Goal: Task Accomplishment & Management: Manage account settings

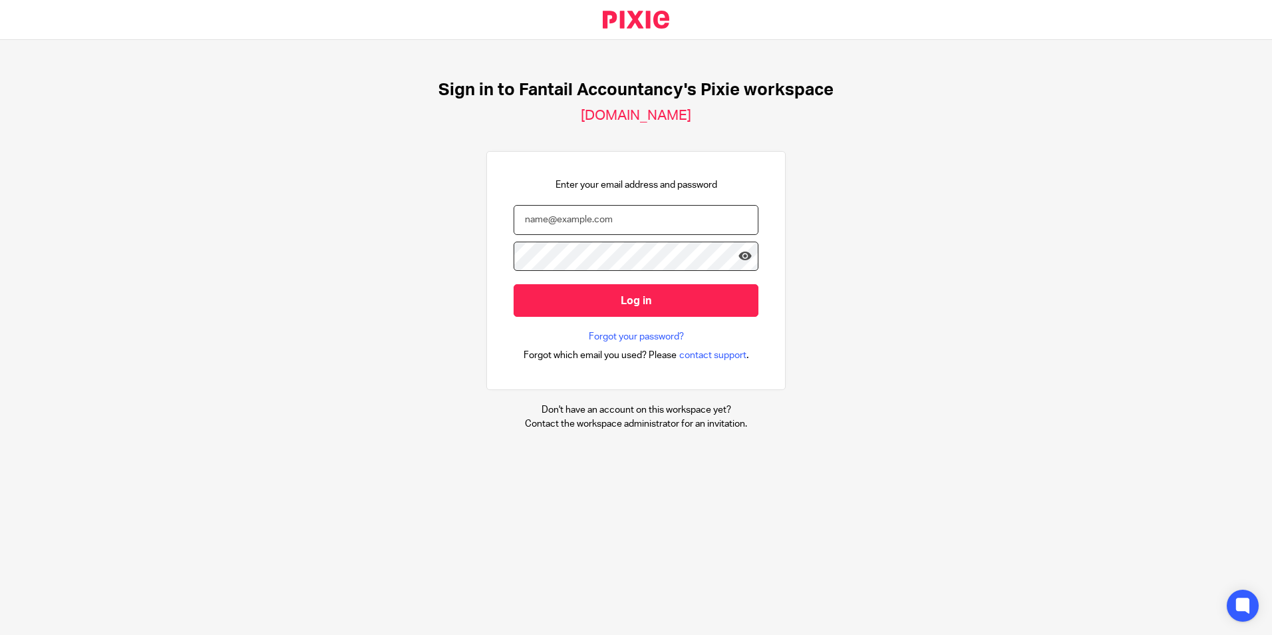
click at [582, 218] on input "email" at bounding box center [636, 220] width 245 height 30
click at [580, 223] on input "sam" at bounding box center [636, 220] width 245 height 30
type input "sam@fantail_accountancy.co.uk"
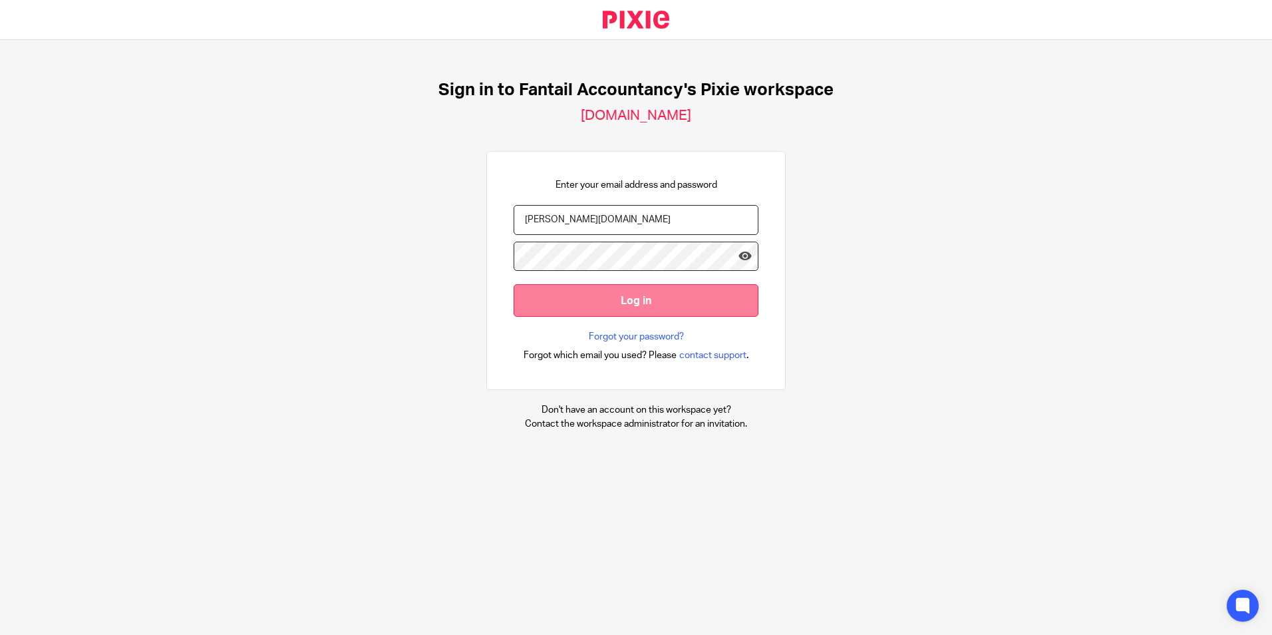
click at [661, 304] on input "Log in" at bounding box center [636, 300] width 245 height 33
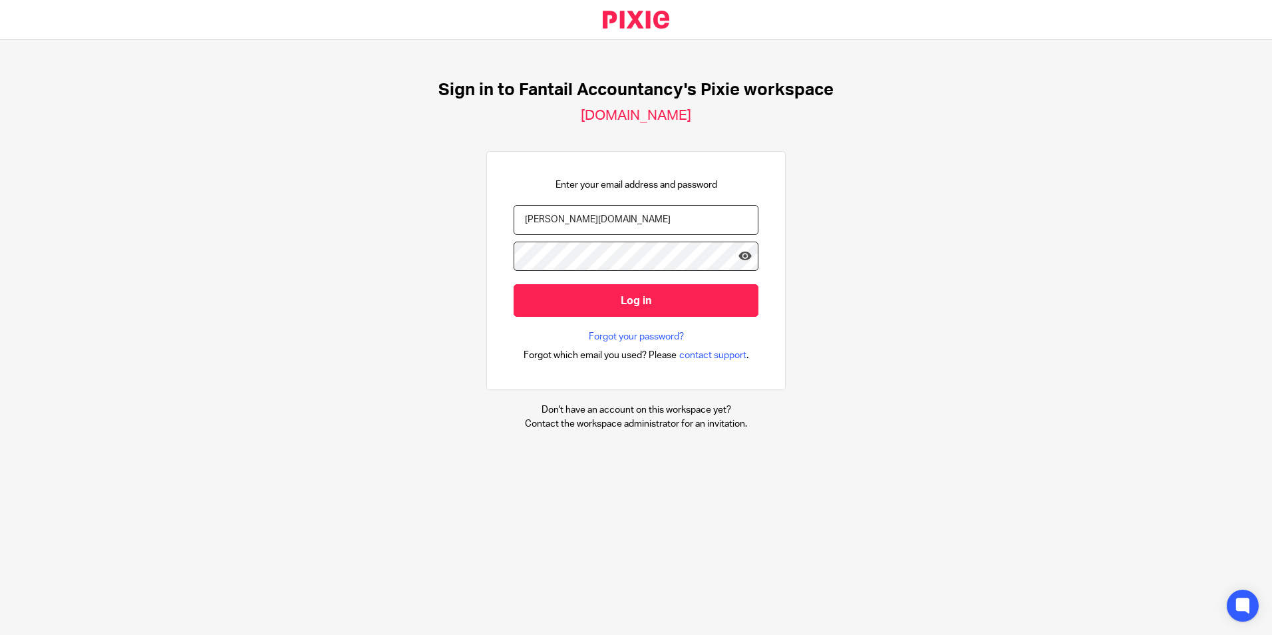
click at [972, 217] on div "Sign in to Fantail Accountancy's Pixie workspace fantail.usepixie.net Enter you…" at bounding box center [636, 255] width 1272 height 430
click at [665, 218] on input "sam@fantail_accountancy.co.uk" at bounding box center [636, 220] width 245 height 30
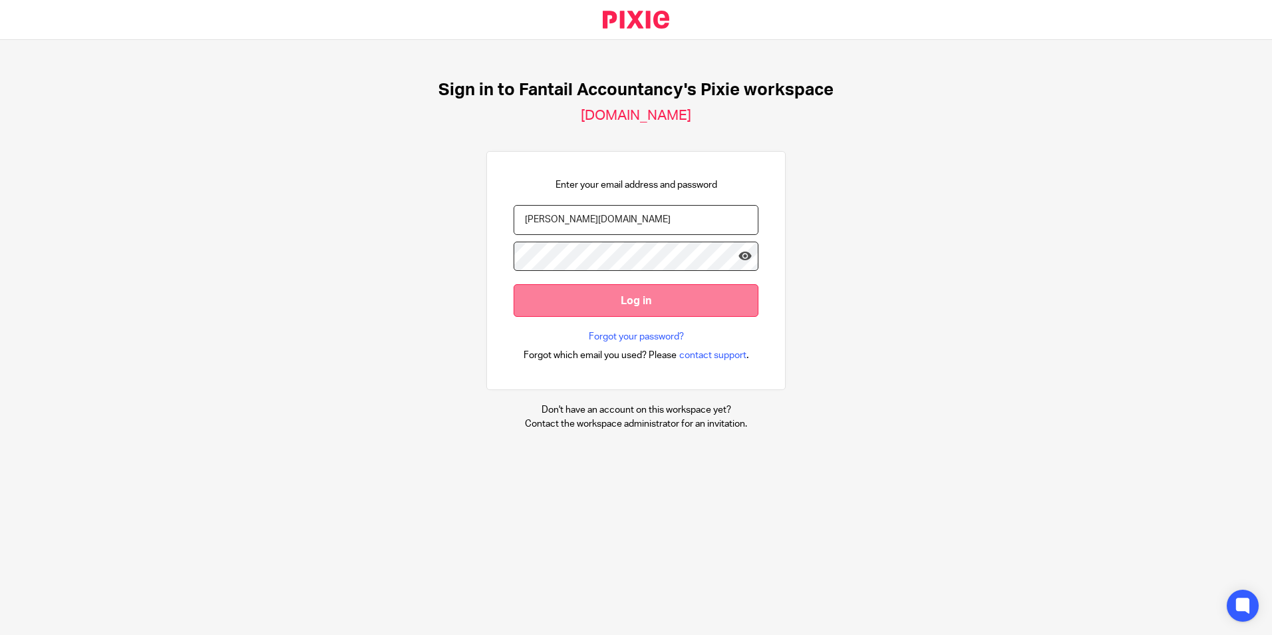
click at [616, 301] on input "Log in" at bounding box center [636, 300] width 245 height 33
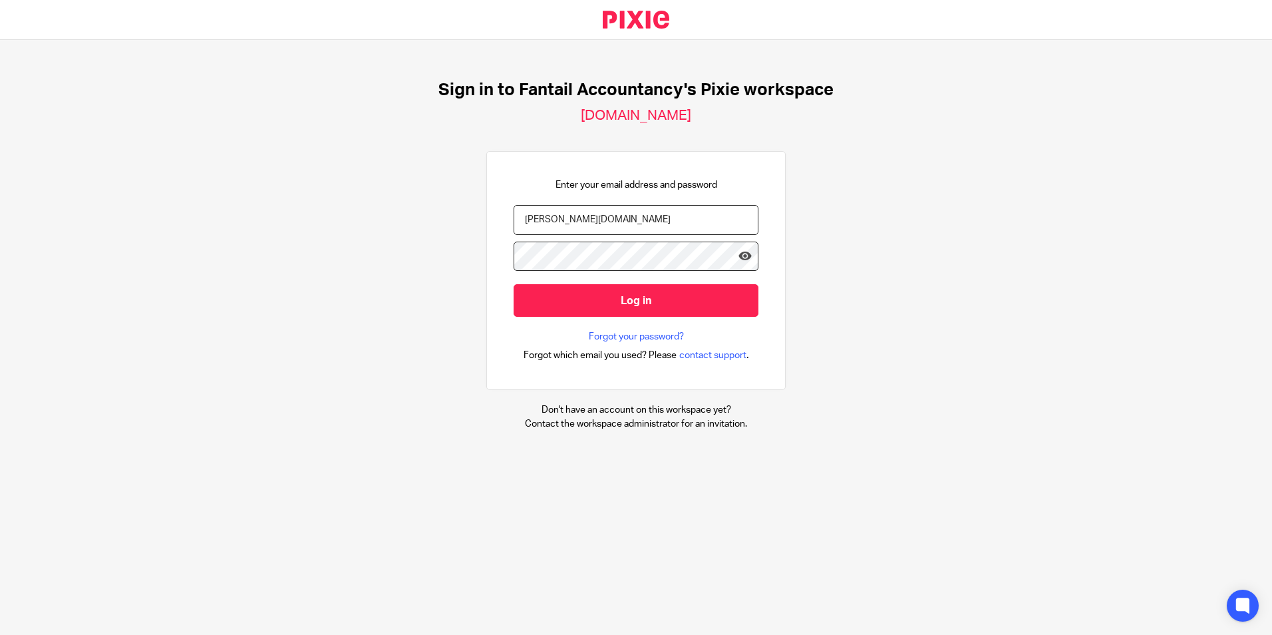
click at [668, 208] on input "sam@fantail_accountancy.co.uk" at bounding box center [636, 220] width 245 height 30
click at [719, 226] on input "sam@fantail_accountancy.co.uk" at bounding box center [636, 220] width 245 height 30
drag, startPoint x: 694, startPoint y: 225, endPoint x: 418, endPoint y: 220, distance: 276.1
click at [418, 220] on div "Sign in to Fantail Accountancy's Pixie workspace fantail.usepixie.net Enter you…" at bounding box center [636, 255] width 1272 height 430
click at [574, 222] on input "sam@fantail-ccountancy." at bounding box center [636, 220] width 245 height 30
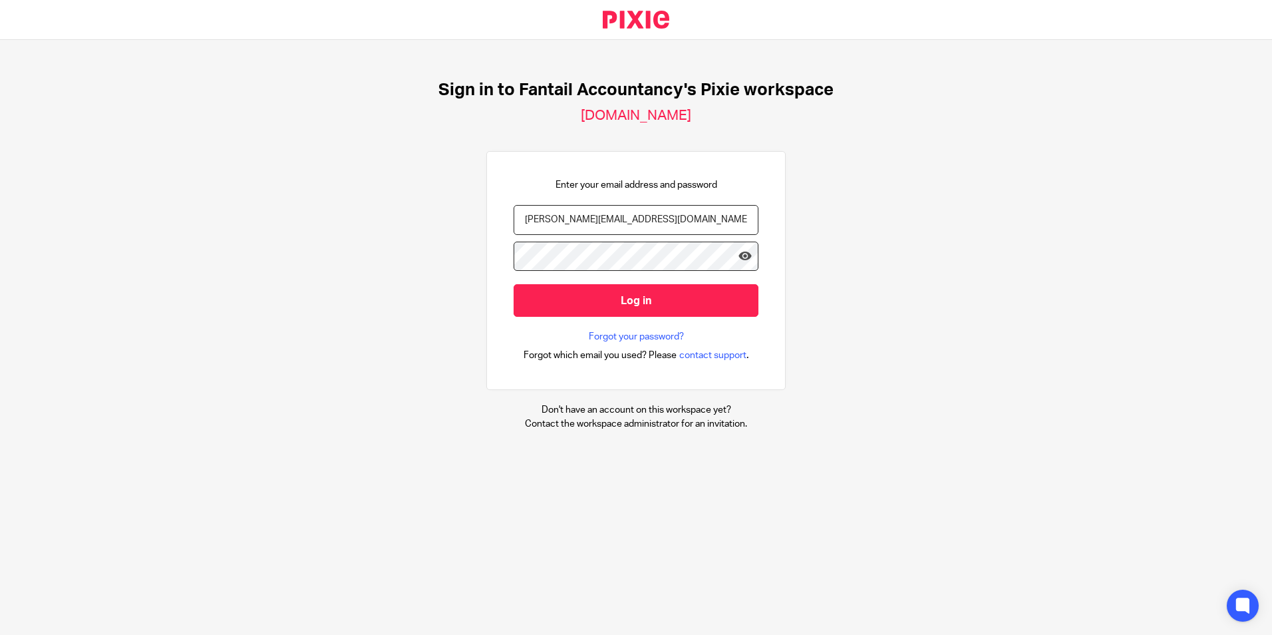
type input "sam@fantail-accountancy.co.uk"
click at [514, 284] on input "Log in" at bounding box center [636, 300] width 245 height 33
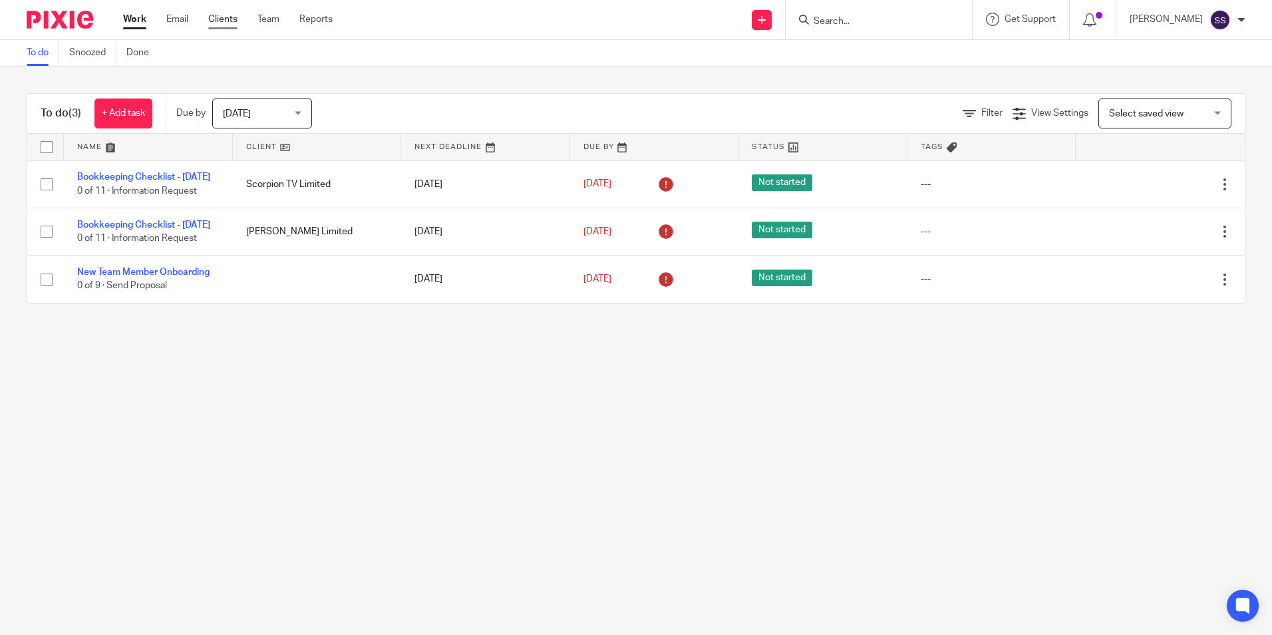
click at [224, 19] on link "Clients" at bounding box center [222, 19] width 29 height 13
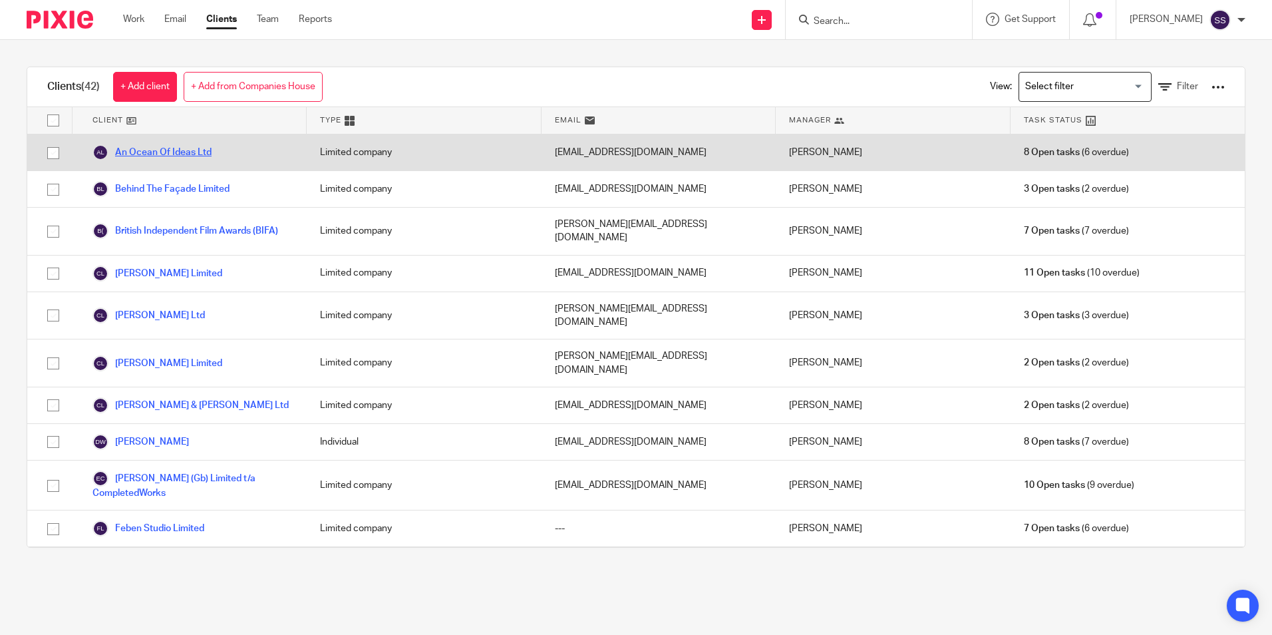
click at [148, 151] on link "An Ocean Of Ideas Ltd" at bounding box center [151, 152] width 119 height 16
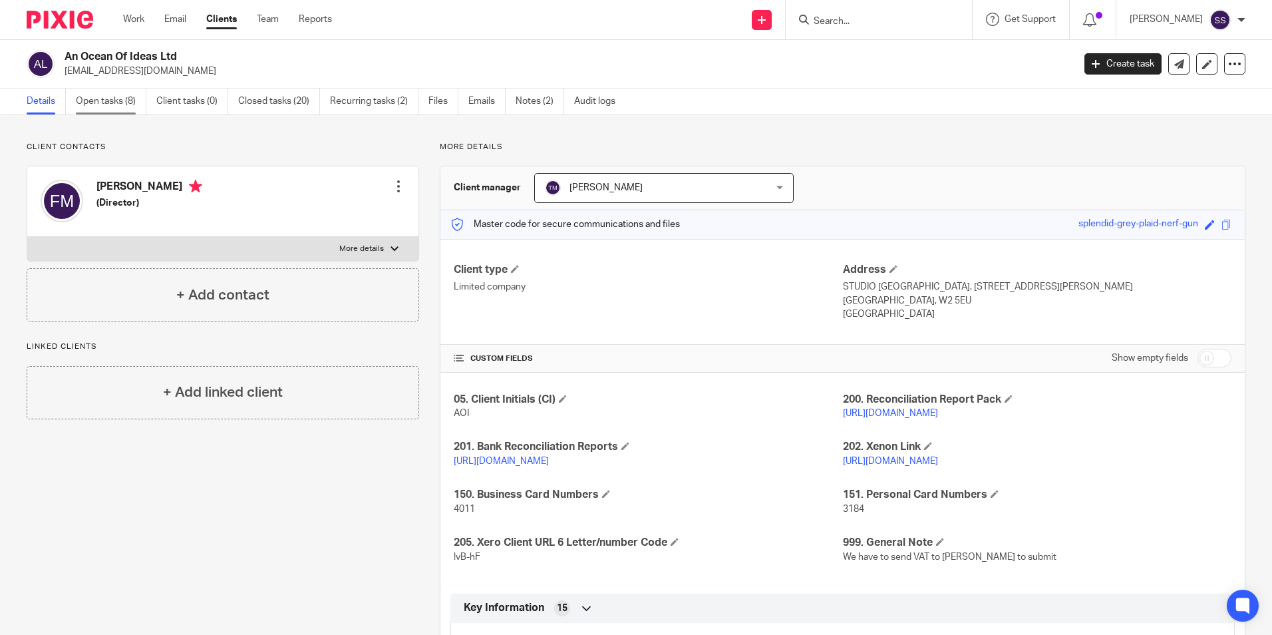
click at [103, 106] on link "Open tasks (8)" at bounding box center [111, 101] width 71 height 26
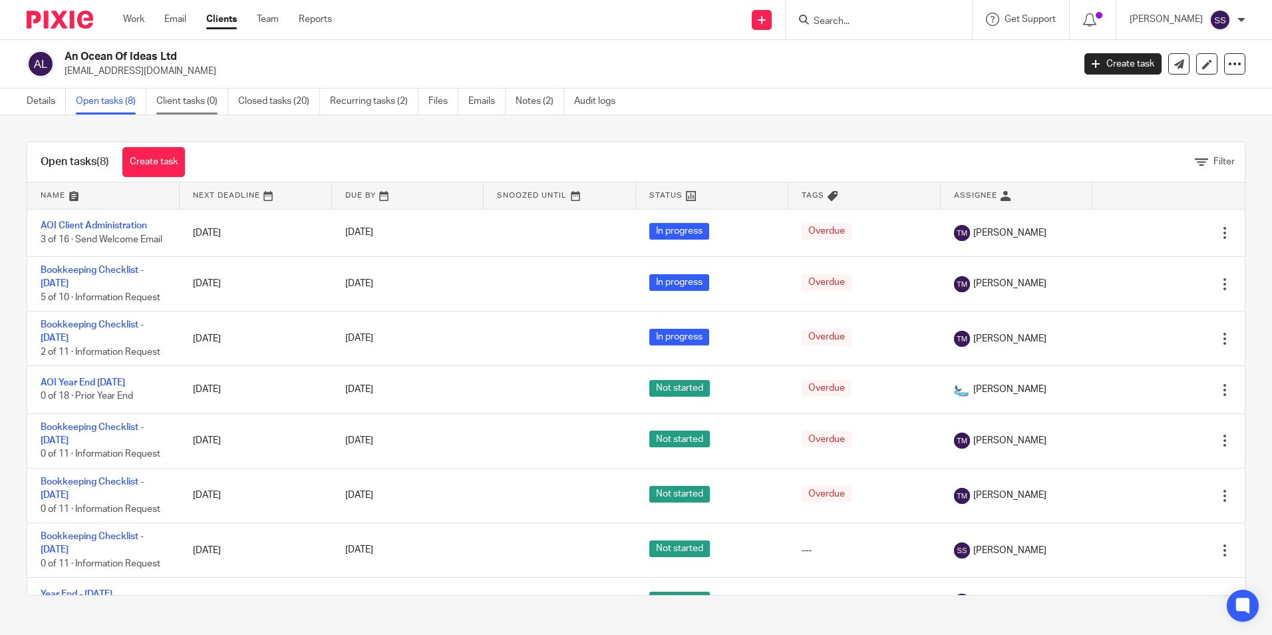
click at [167, 104] on link "Client tasks (0)" at bounding box center [192, 101] width 72 height 26
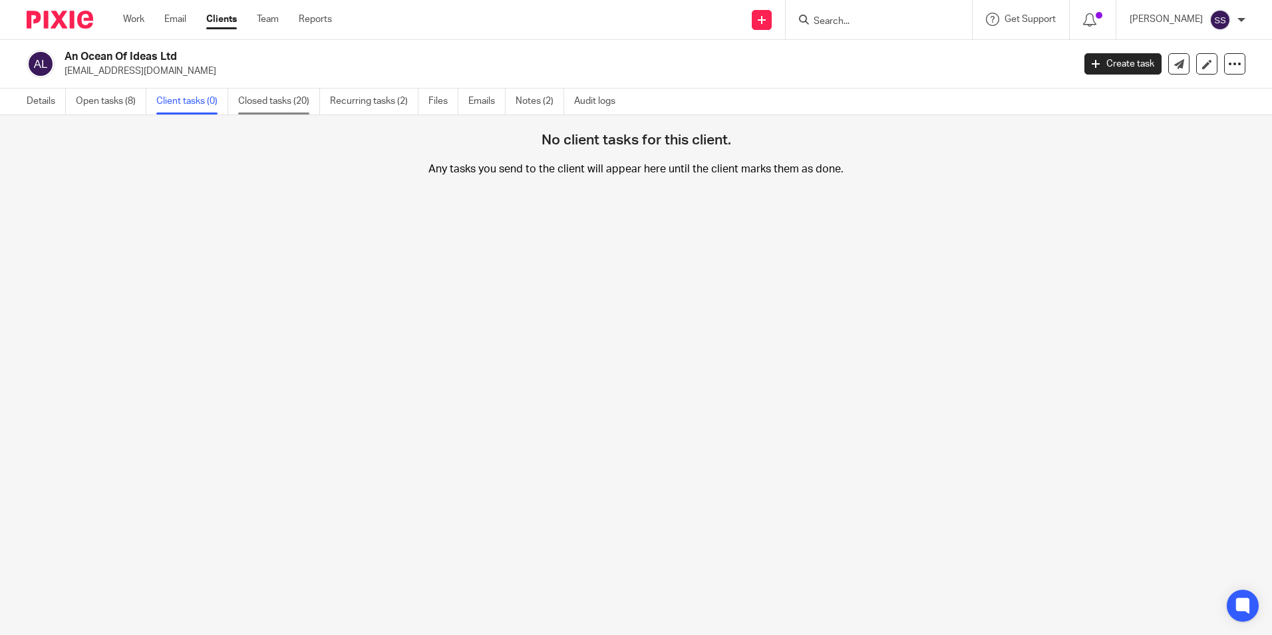
click at [263, 102] on link "Closed tasks (20)" at bounding box center [279, 101] width 82 height 26
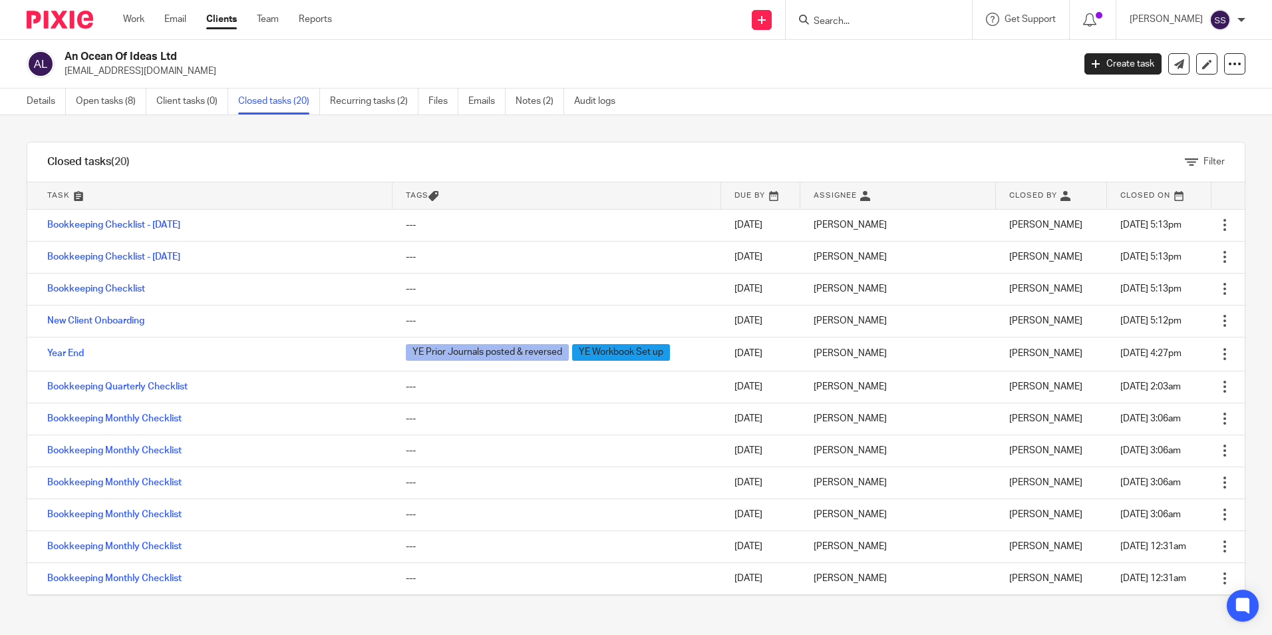
click at [23, 103] on div "Details Open tasks (8) Client tasks (0) Closed tasks (20) Recurring tasks (2) F…" at bounding box center [324, 101] width 649 height 26
click at [35, 103] on link "Details" at bounding box center [46, 101] width 39 height 26
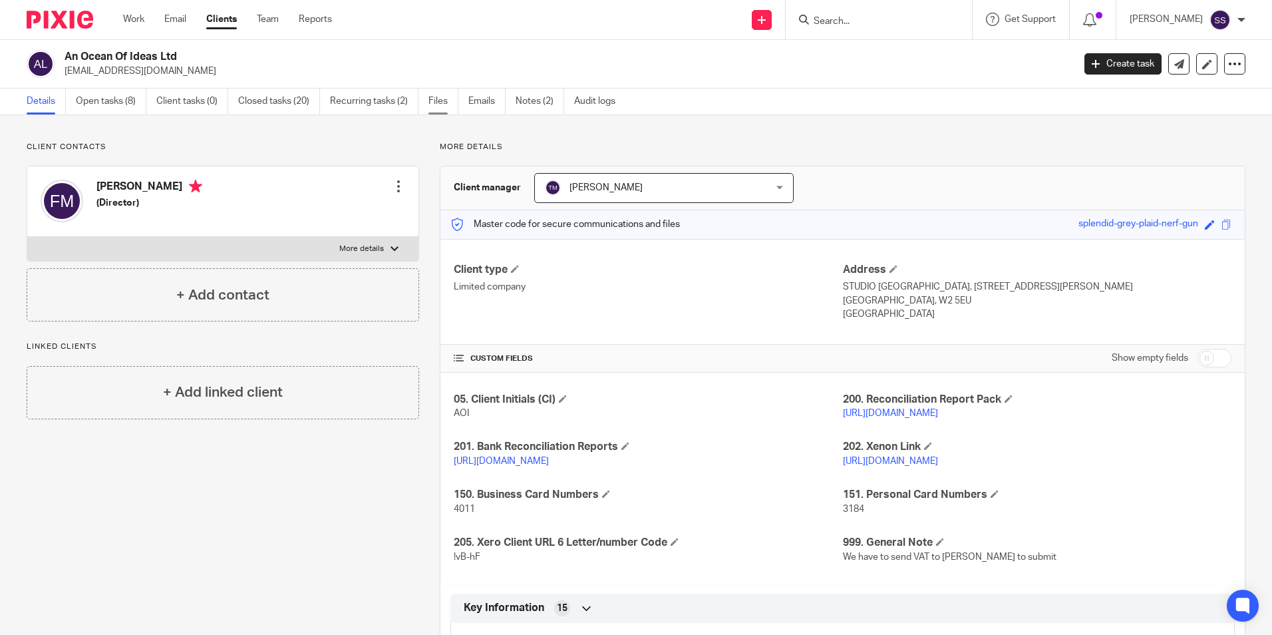
click at [437, 99] on link "Files" at bounding box center [443, 101] width 30 height 26
click at [141, 19] on link "Work" at bounding box center [133, 19] width 21 height 13
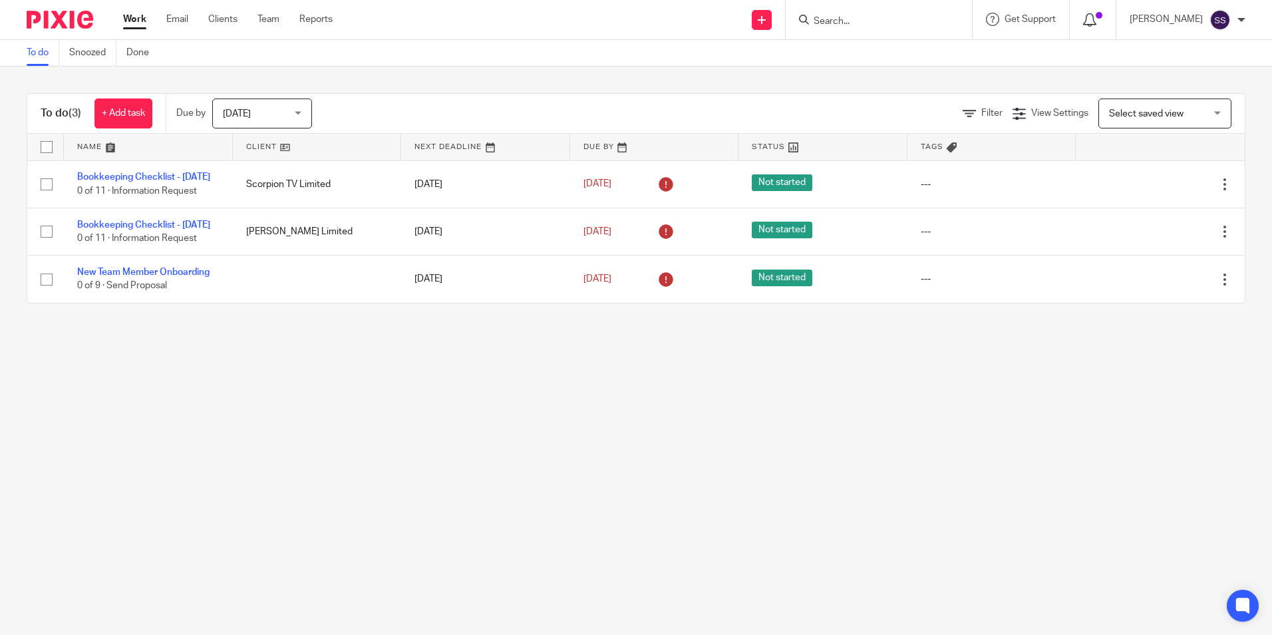
click at [1102, 21] on div at bounding box center [1092, 19] width 19 height 15
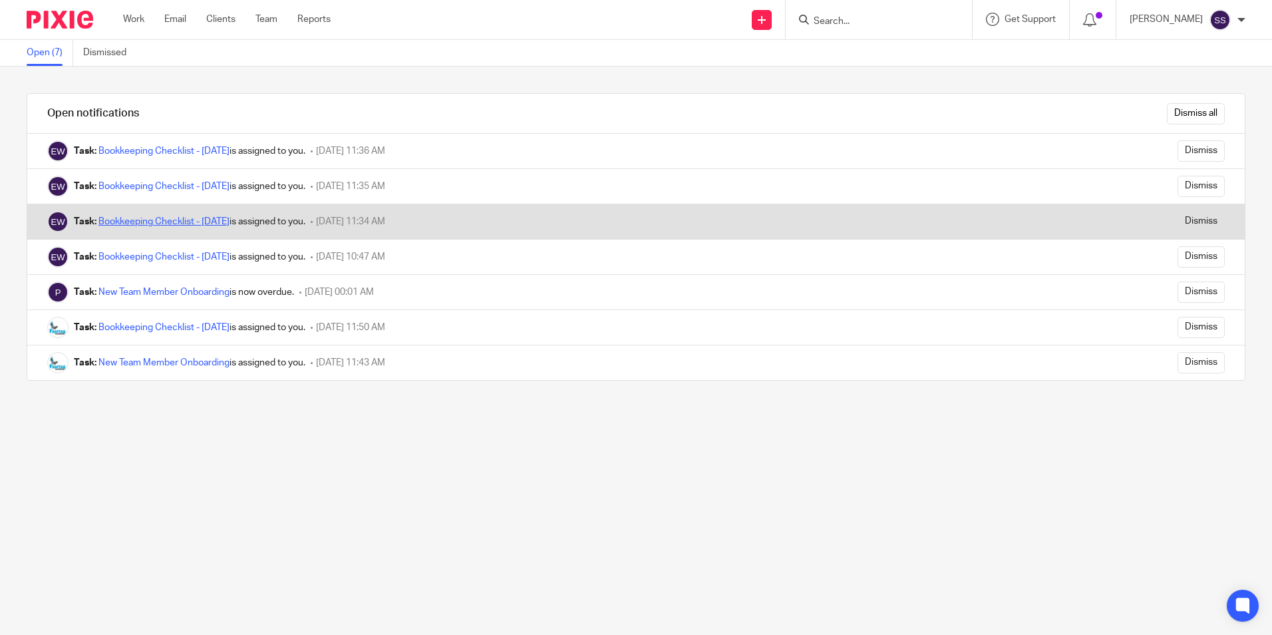
click at [196, 225] on link "Bookkeeping Checklist - [DATE]" at bounding box center [163, 221] width 131 height 9
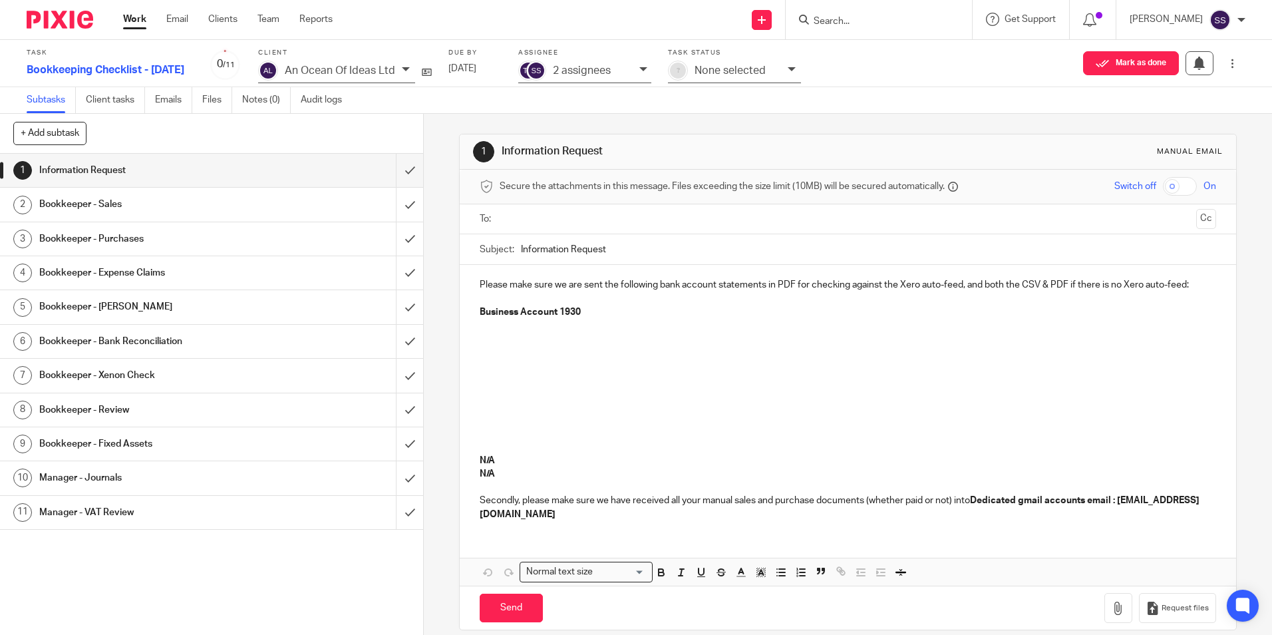
click at [404, 69] on icon at bounding box center [406, 69] width 8 height 8
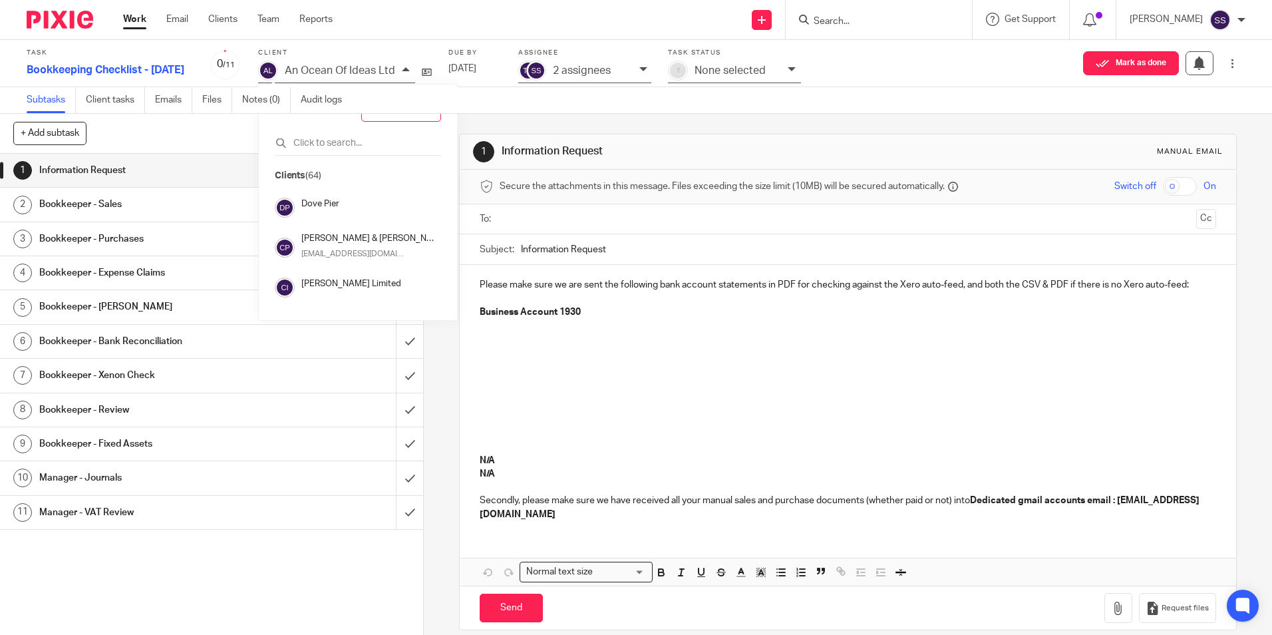
click at [353, 128] on div "Clients Remove client" at bounding box center [358, 127] width 166 height 58
click at [402, 69] on icon at bounding box center [406, 69] width 8 height 8
click at [347, 283] on h4 "Conner Ives Limited" at bounding box center [367, 283] width 133 height 13
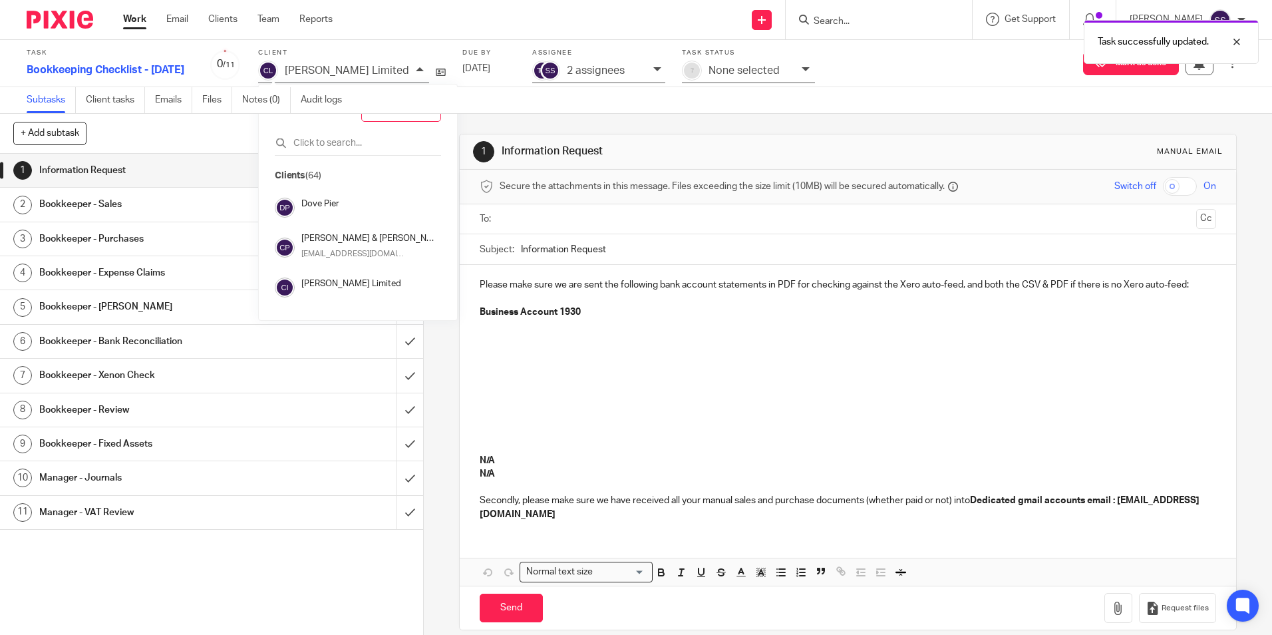
click at [196, 128] on div "+ Add subtask Cancel + Add" at bounding box center [211, 134] width 423 height 40
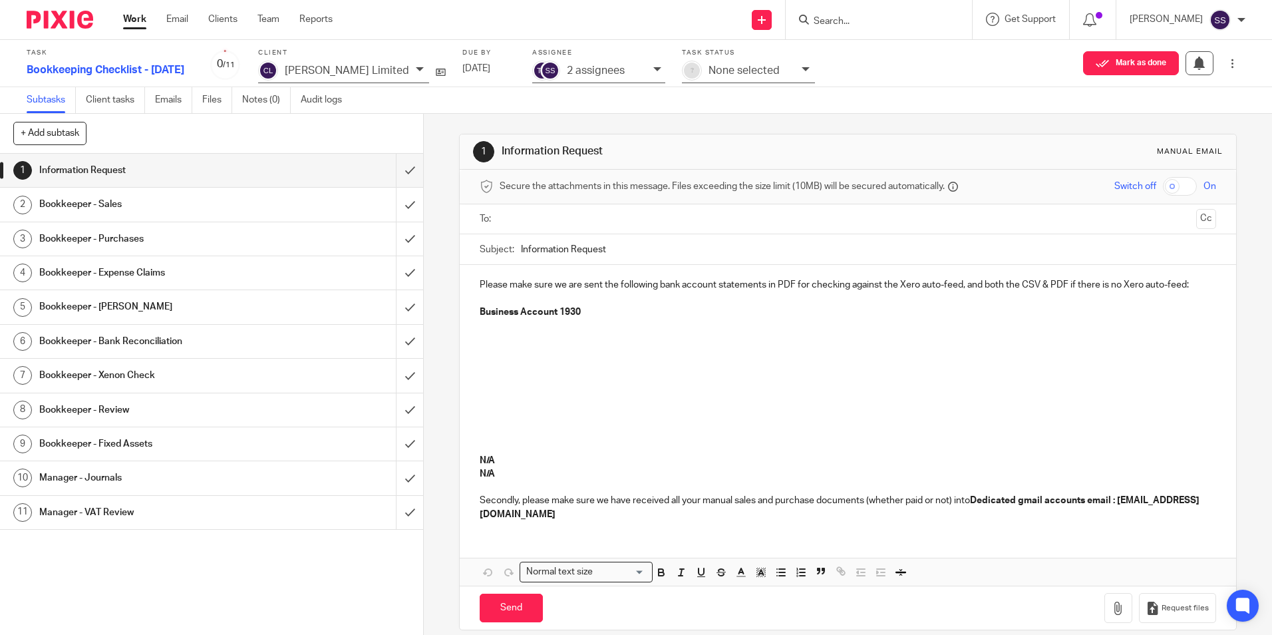
click at [98, 242] on h1 "Bookkeeper - Purchases" at bounding box center [153, 239] width 229 height 20
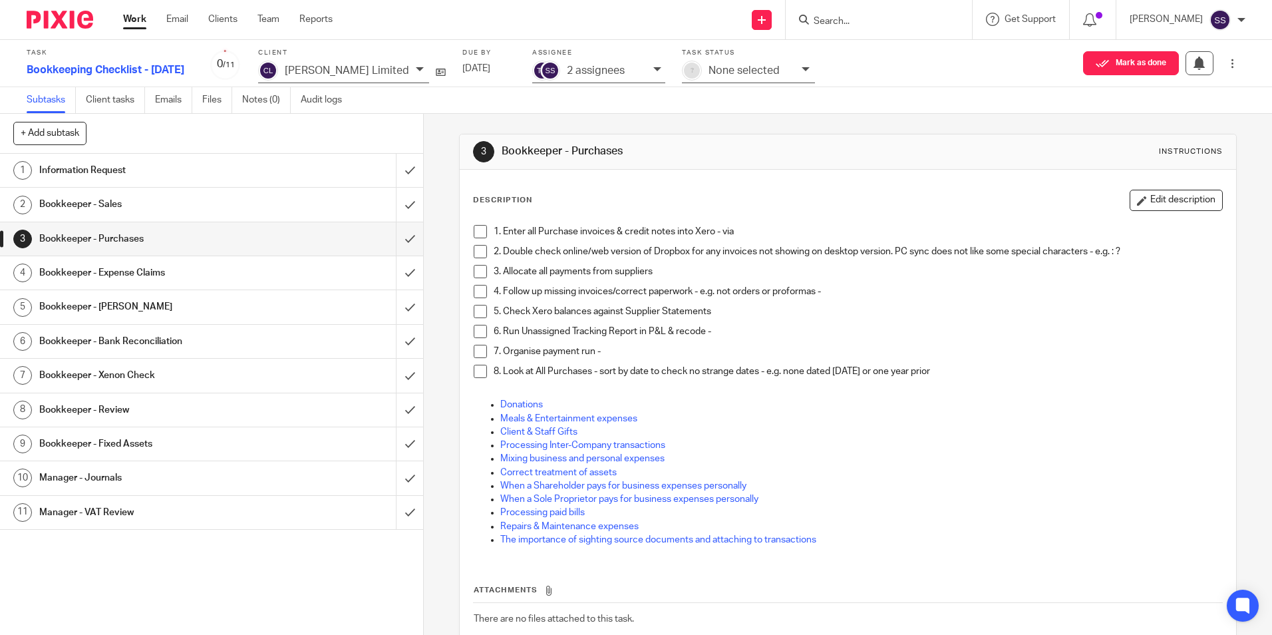
click at [121, 278] on h1 "Bookkeeper - Expense Claims" at bounding box center [153, 273] width 229 height 20
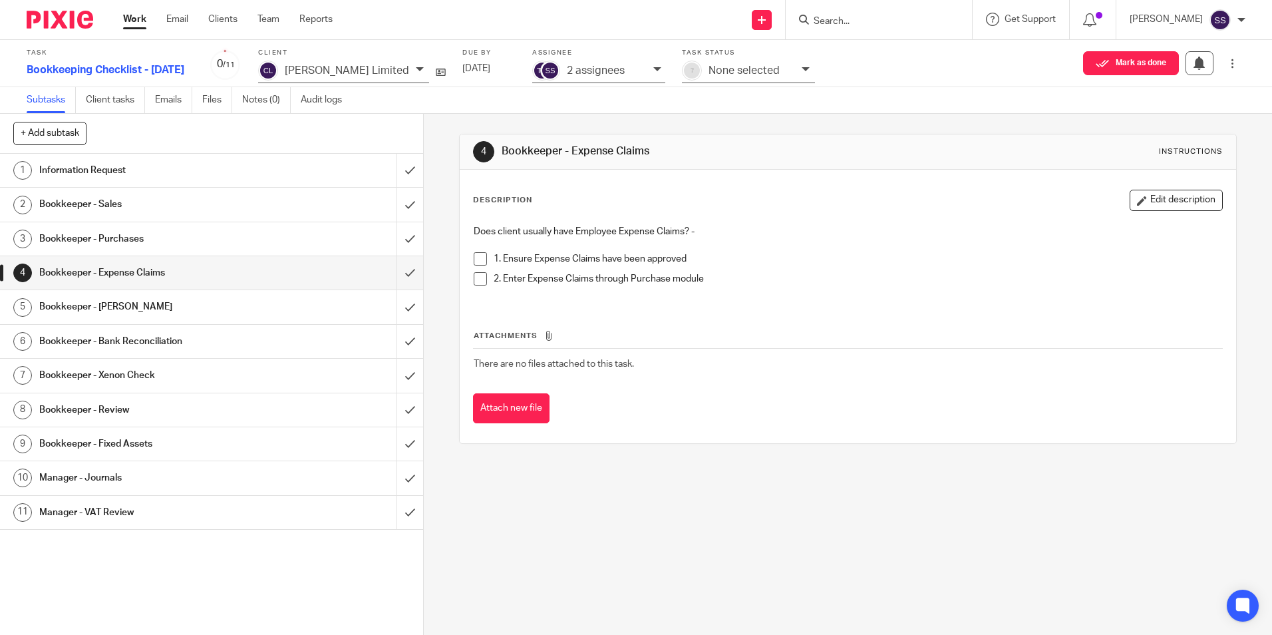
click at [138, 309] on h1 "Bookkeeper - [PERSON_NAME]" at bounding box center [153, 307] width 229 height 20
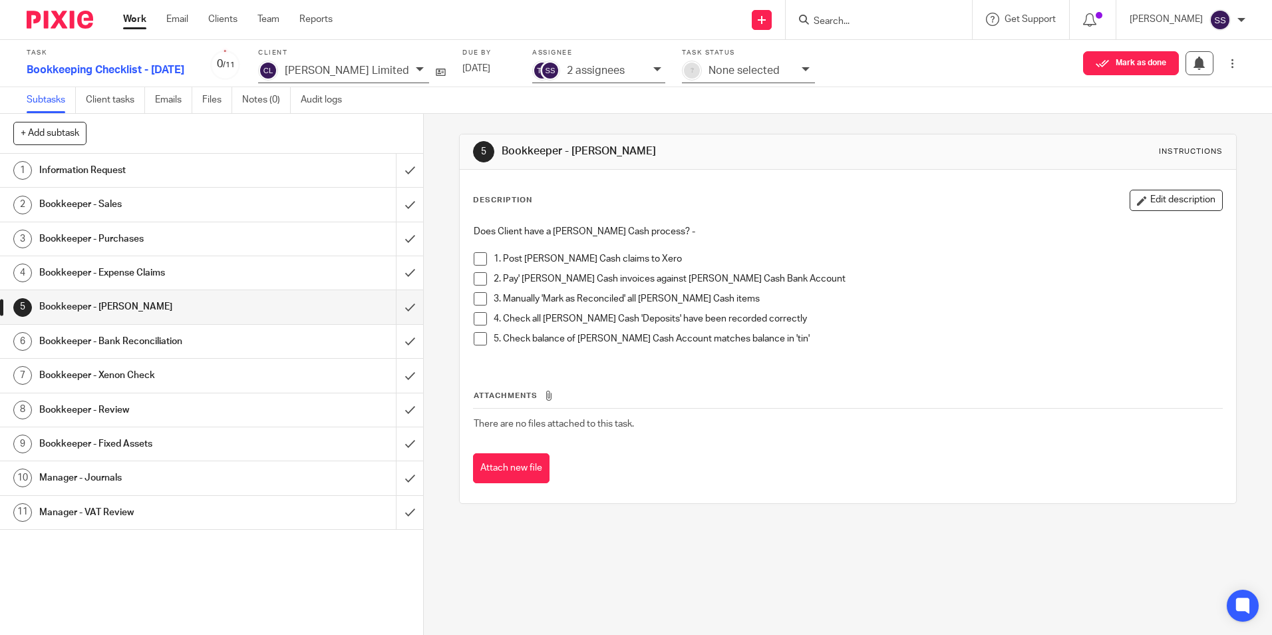
click at [111, 342] on h1 "Bookkeeper - Bank Reconciliation" at bounding box center [153, 341] width 229 height 20
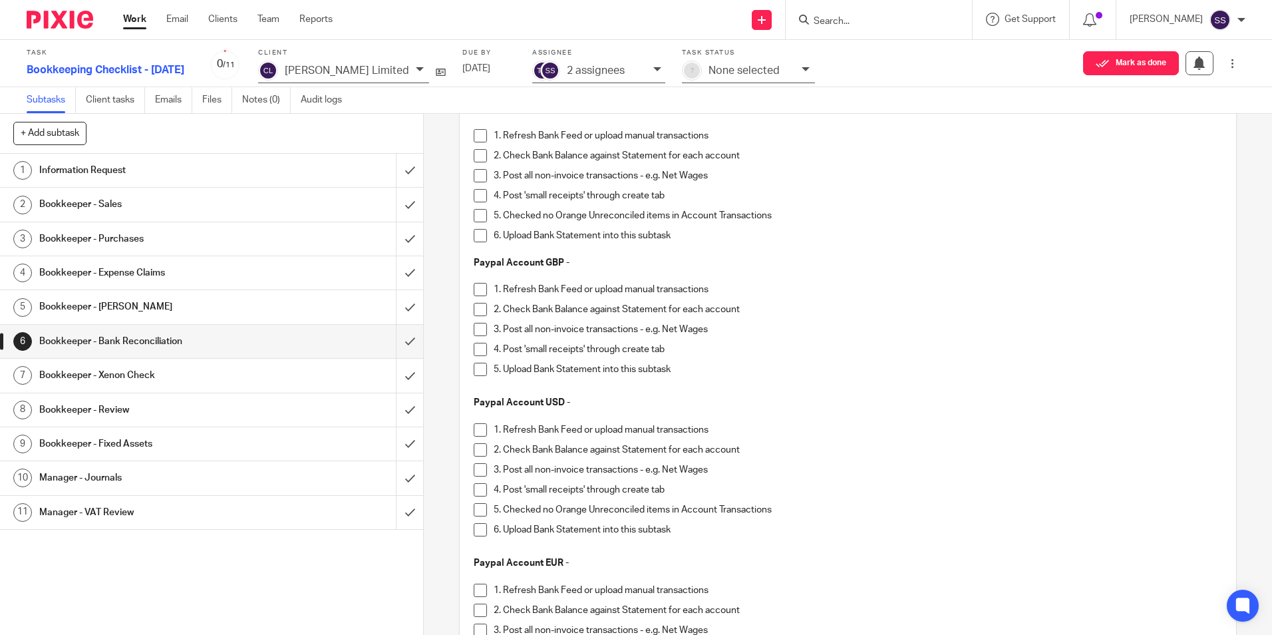
scroll to position [466, 0]
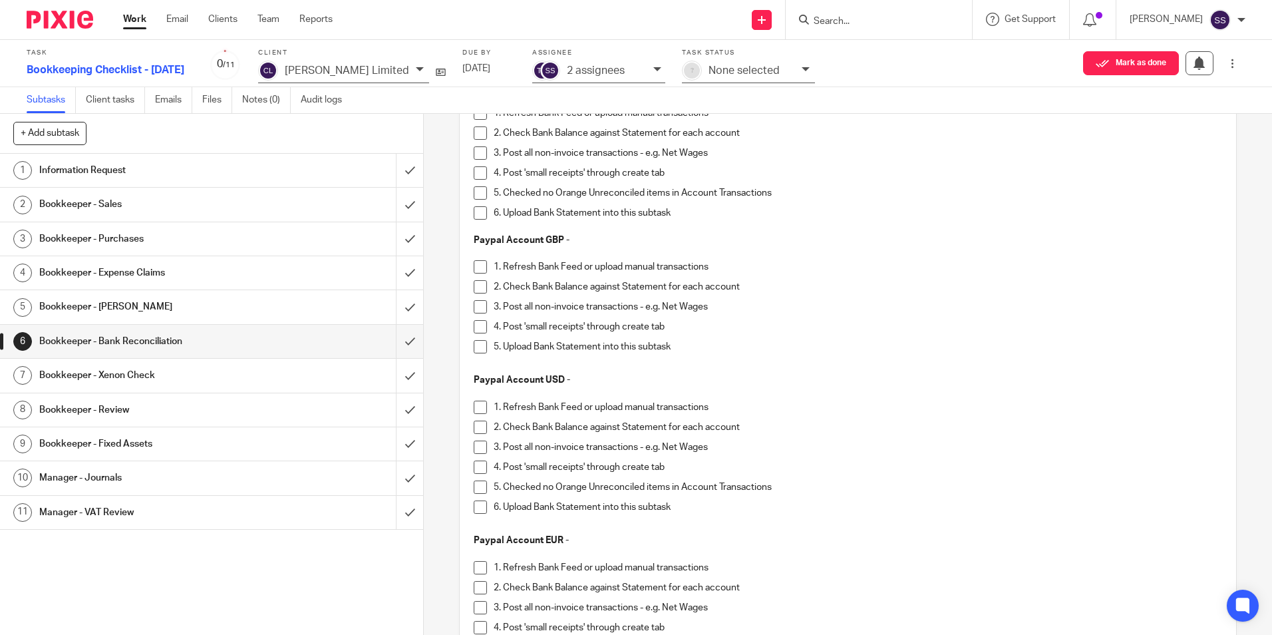
click at [118, 367] on h1 "Bookkeeper - Xenon Check" at bounding box center [153, 375] width 229 height 20
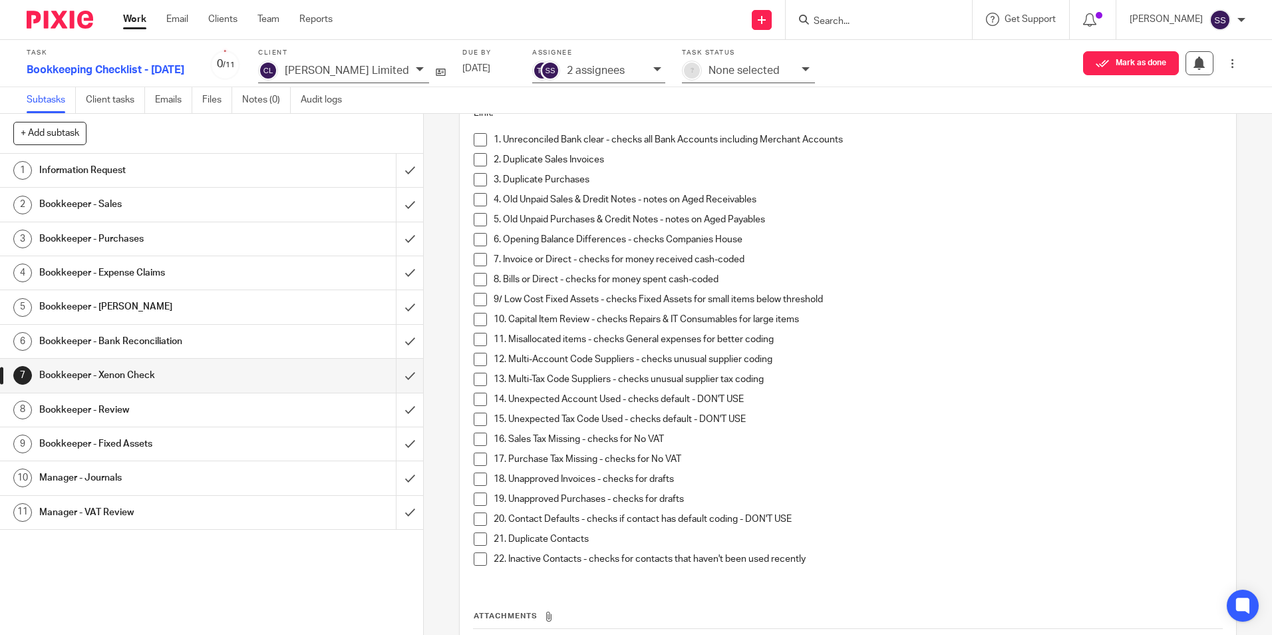
scroll to position [133, 0]
